Goal: Transaction & Acquisition: Register for event/course

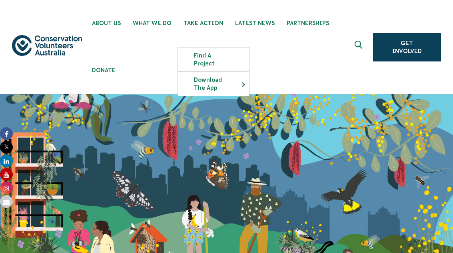
click at [209, 53] on link "Find a project" at bounding box center [213, 60] width 71 height 24
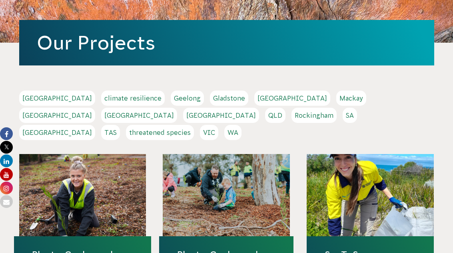
scroll to position [156, 0]
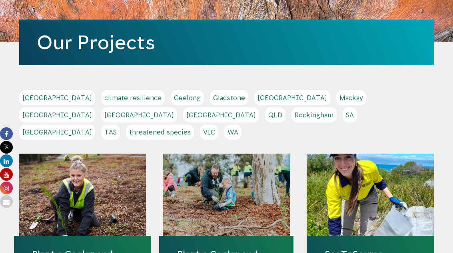
click at [95, 108] on link "[GEOGRAPHIC_DATA]" at bounding box center [57, 115] width 76 height 15
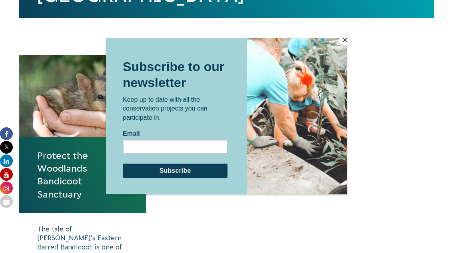
scroll to position [299, 0]
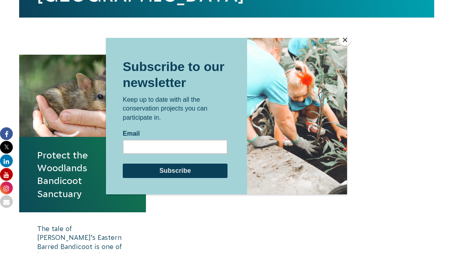
click at [347, 46] on button "Close" at bounding box center [345, 40] width 12 height 12
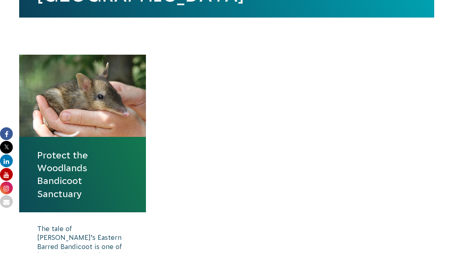
click at [74, 149] on link "Protect the Woodlands Bandicoot Sanctuary" at bounding box center [82, 175] width 91 height 52
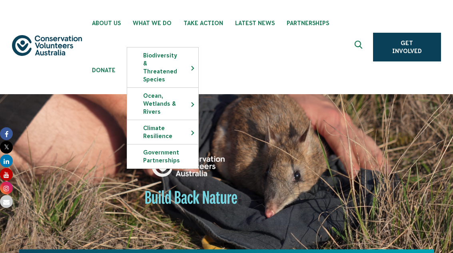
click at [76, 94] on div "Help us save Australia’s endangered bandicoots!" at bounding box center [226, 194] width 415 height 200
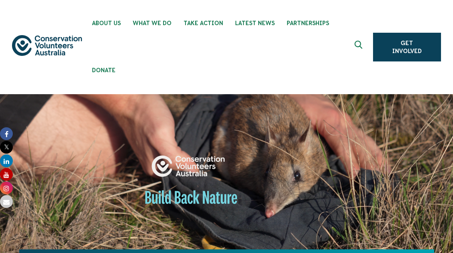
click at [49, 35] on img at bounding box center [47, 45] width 70 height 20
